Goal: Register for event/course

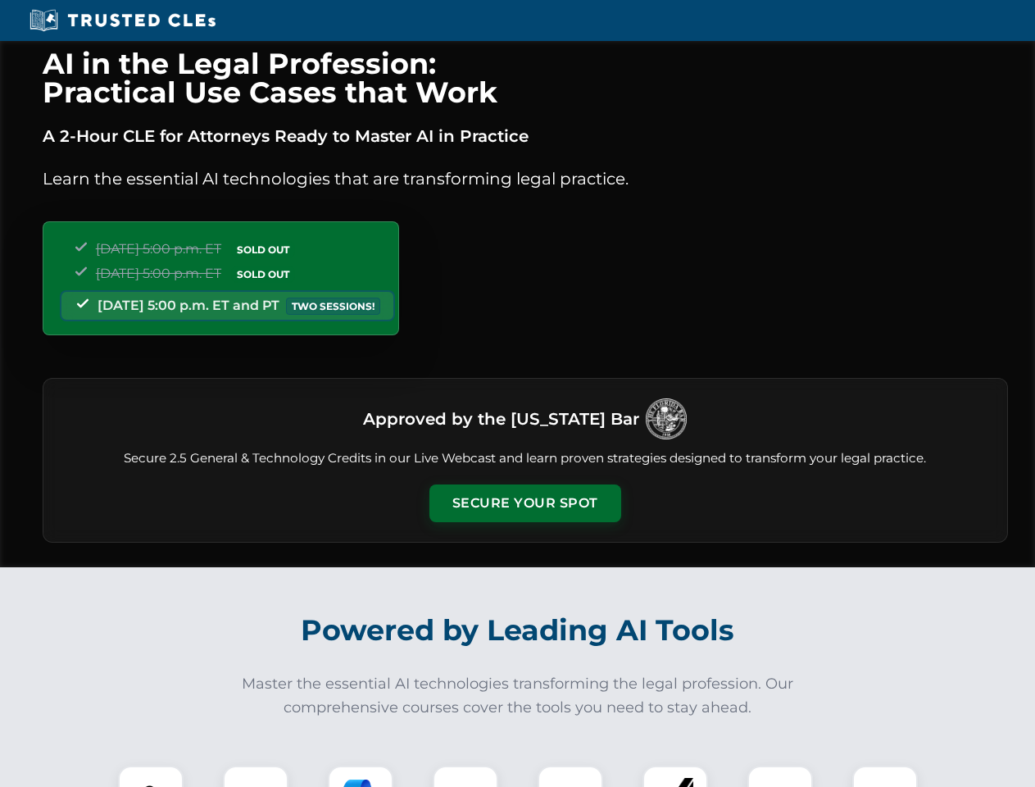
click at [525, 503] on button "Secure Your Spot" at bounding box center [526, 504] width 192 height 38
click at [151, 776] on img at bounding box center [151, 799] width 48 height 48
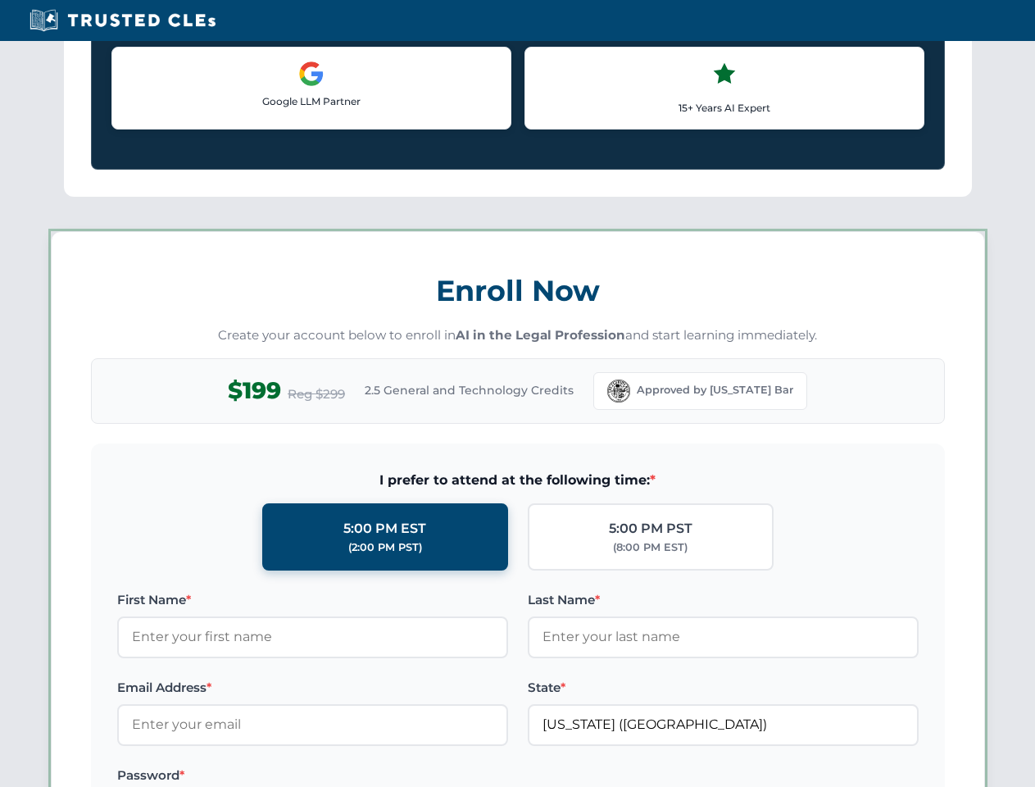
click at [361, 776] on label "Password *" at bounding box center [312, 776] width 391 height 20
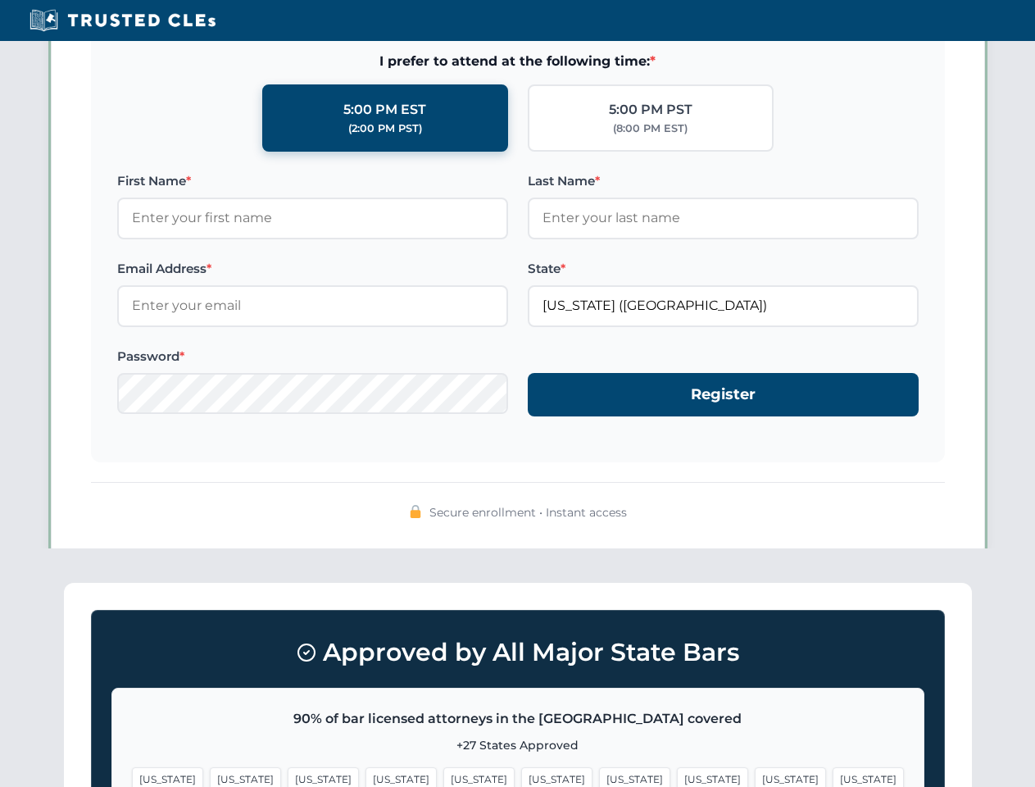
click at [755, 776] on span "[US_STATE]" at bounding box center [790, 779] width 71 height 24
